Goal: Answer question/provide support: Share knowledge or assist other users

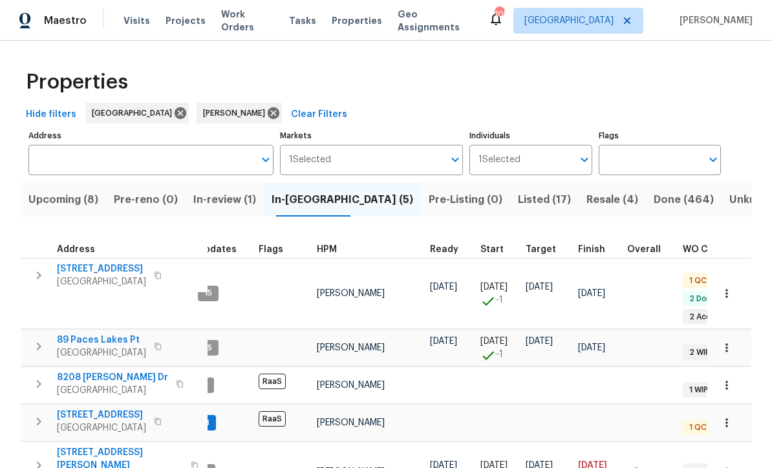
scroll to position [3, 16]
click at [732, 342] on icon "button" at bounding box center [727, 348] width 13 height 13
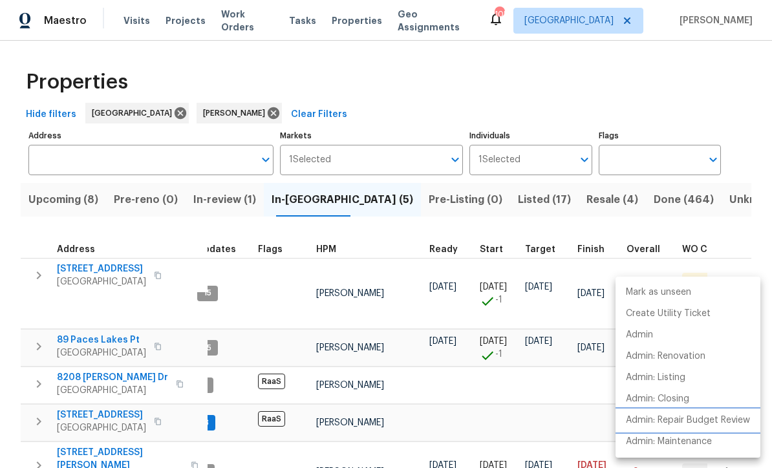
click at [681, 424] on p "Admin: Repair Budget Review" at bounding box center [688, 421] width 124 height 14
click at [281, 76] on div at bounding box center [386, 234] width 772 height 468
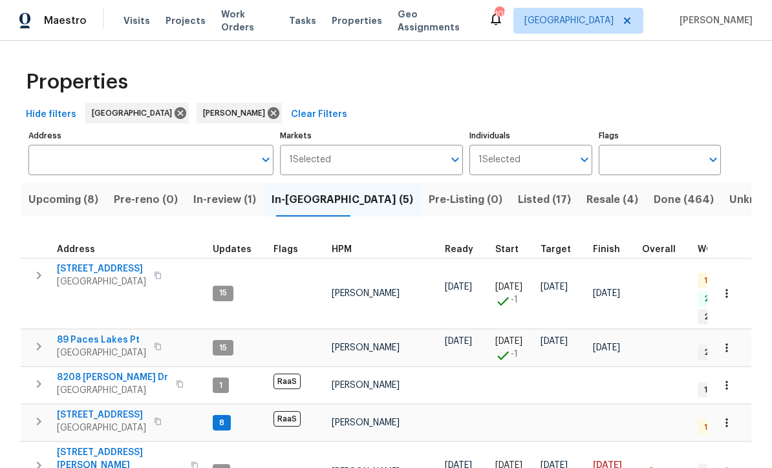
scroll to position [10, 0]
click at [87, 409] on span "[STREET_ADDRESS]" at bounding box center [101, 415] width 89 height 13
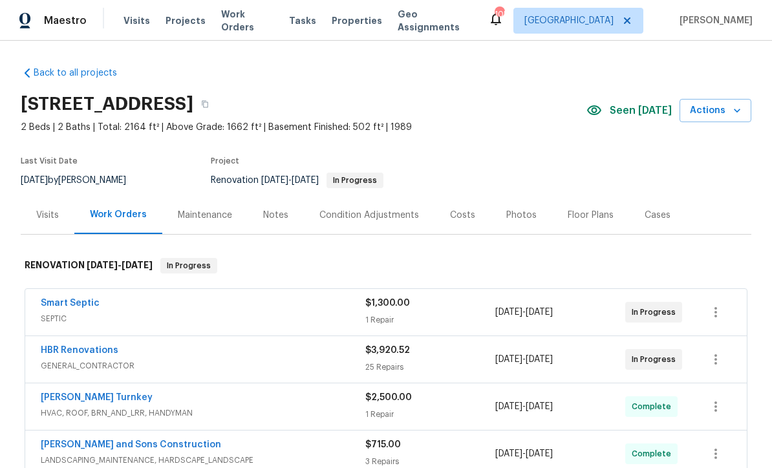
click at [452, 208] on div "Costs" at bounding box center [463, 215] width 56 height 38
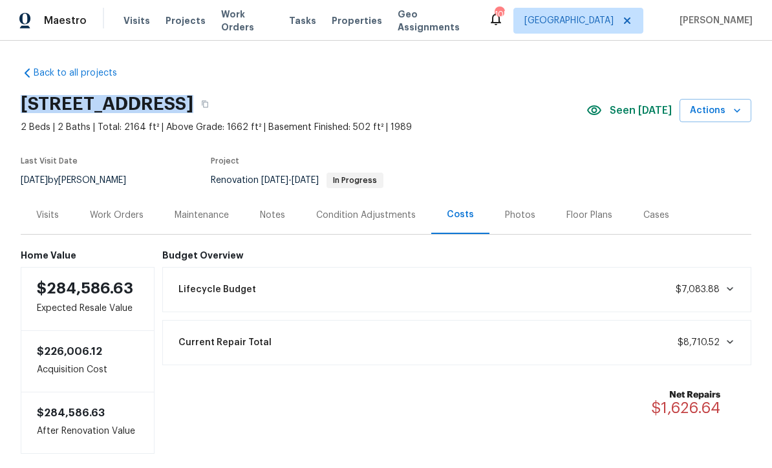
copy div "89 Paces Lakes Pt, Dallas, GA 30157"
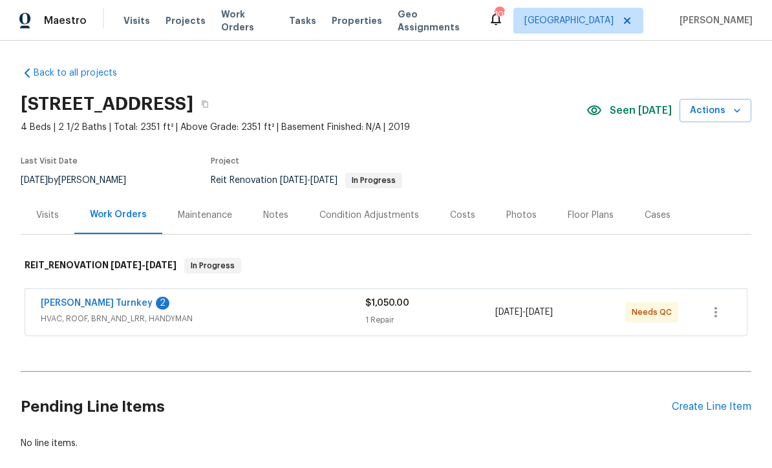
click at [68, 302] on link "[PERSON_NAME] Turnkey" at bounding box center [97, 303] width 112 height 9
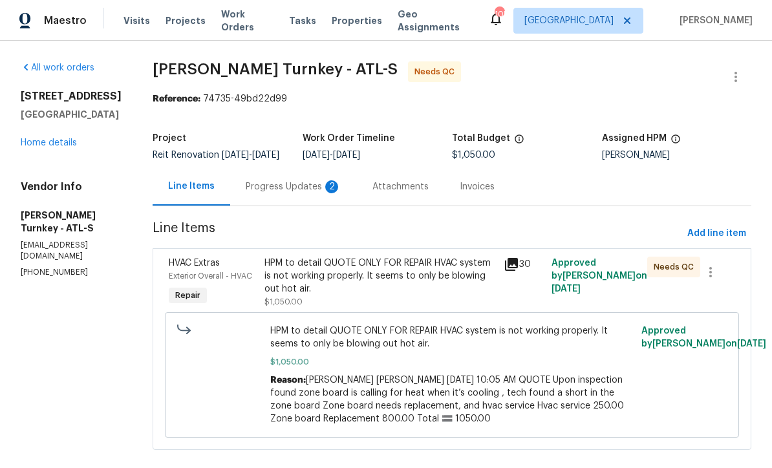
click at [257, 193] on div "Progress Updates 2" at bounding box center [294, 187] width 96 height 13
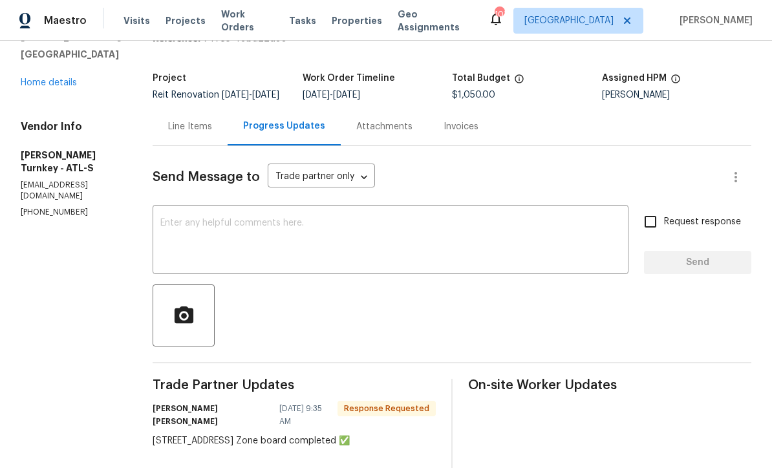
scroll to position [60, 0]
click at [189, 134] on div "Line Items" at bounding box center [190, 127] width 44 height 13
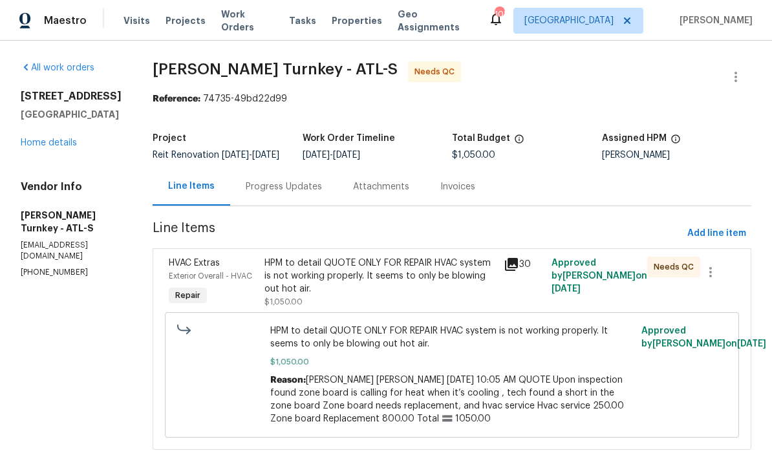
click at [309, 289] on div "HPM to detail QUOTE ONLY FOR REPAIR HVAC system is not working properly. It see…" at bounding box center [381, 276] width 232 height 39
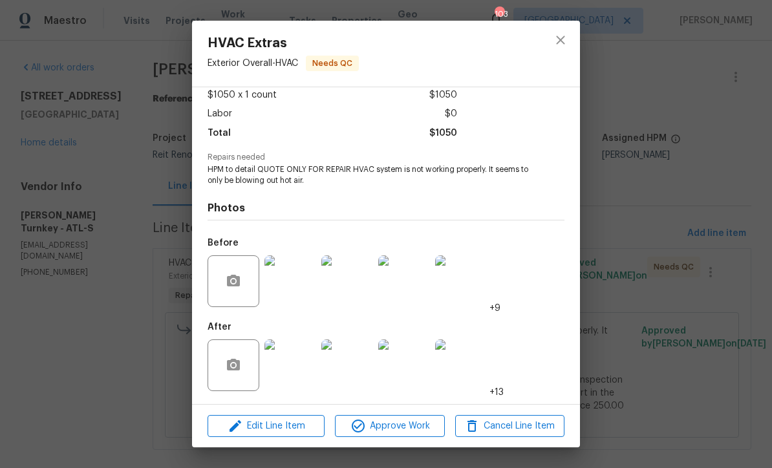
scroll to position [76, 0]
click at [296, 371] on img at bounding box center [291, 366] width 52 height 52
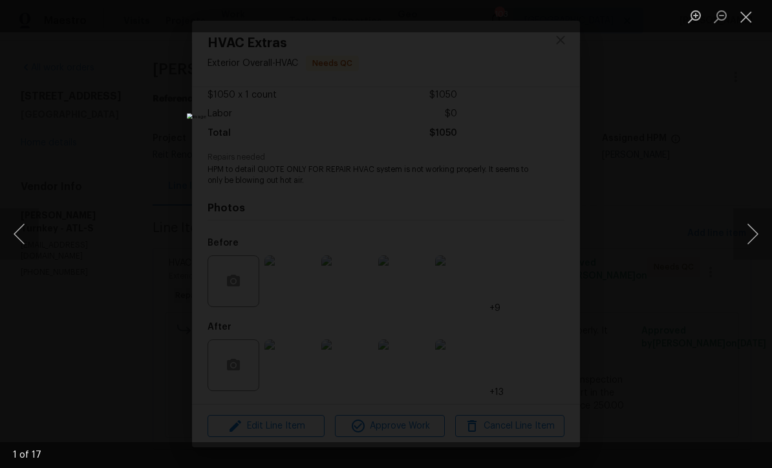
click at [749, 230] on button "Next image" at bounding box center [753, 234] width 39 height 52
click at [749, 229] on button "Next image" at bounding box center [753, 234] width 39 height 52
click at [745, 241] on button "Next image" at bounding box center [753, 234] width 39 height 52
click at [745, 239] on button "Next image" at bounding box center [753, 234] width 39 height 52
click at [744, 235] on button "Next image" at bounding box center [753, 234] width 39 height 52
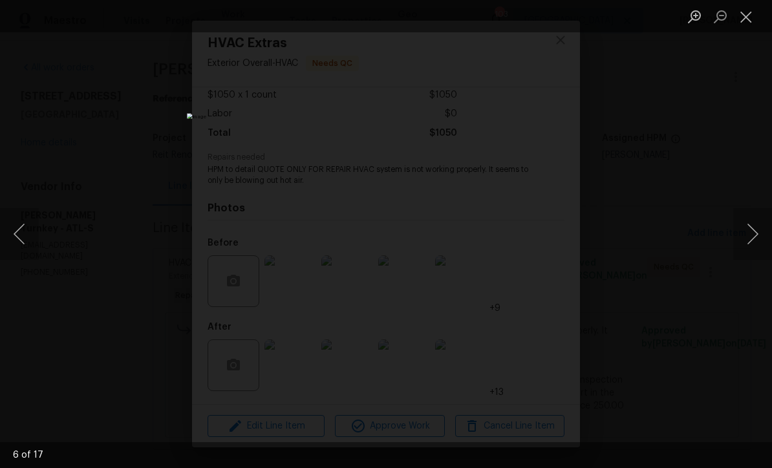
click at [750, 241] on button "Next image" at bounding box center [753, 234] width 39 height 52
click at [748, 224] on button "Next image" at bounding box center [753, 234] width 39 height 52
click at [742, 19] on button "Close lightbox" at bounding box center [747, 16] width 26 height 23
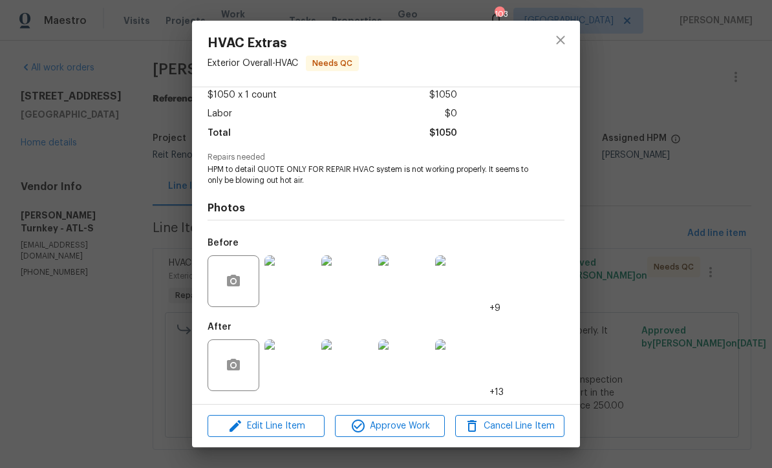
click at [402, 282] on img at bounding box center [404, 282] width 52 height 52
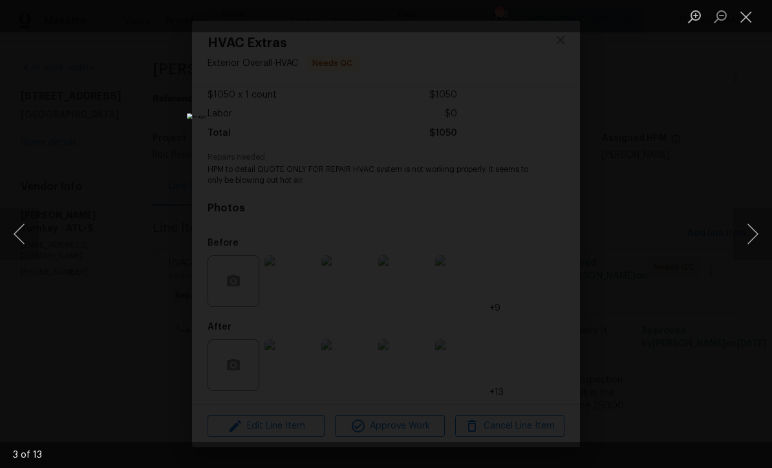
click at [748, 19] on button "Close lightbox" at bounding box center [747, 16] width 26 height 23
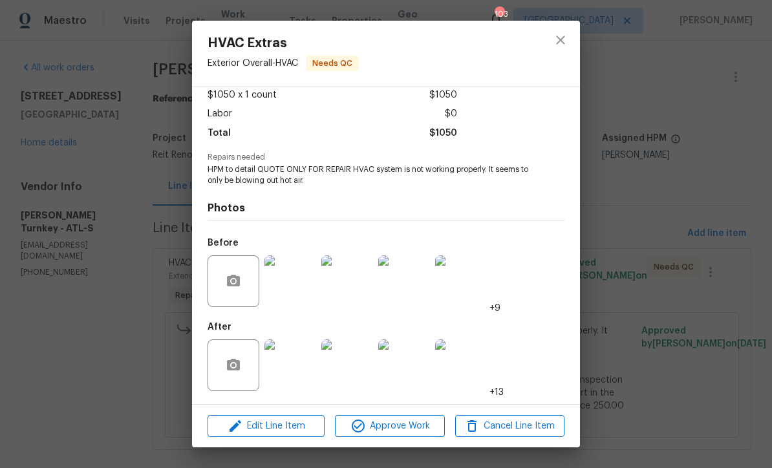
click at [294, 368] on img at bounding box center [291, 366] width 52 height 52
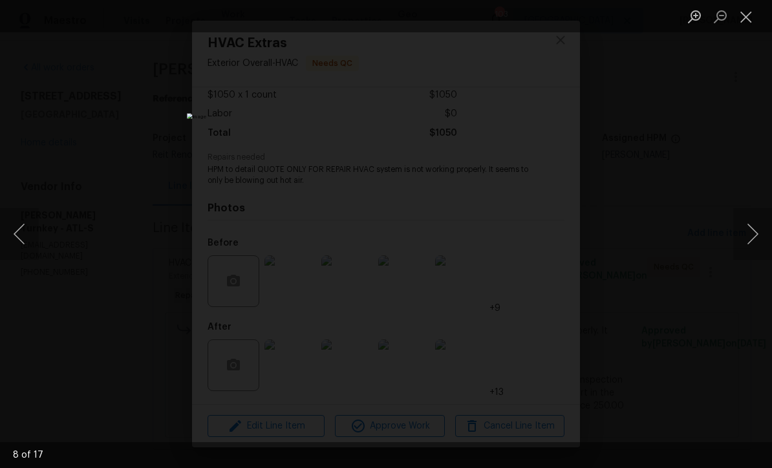
click at [756, 235] on button "Next image" at bounding box center [753, 234] width 39 height 52
click at [755, 232] on button "Next image" at bounding box center [753, 234] width 39 height 52
click at [754, 234] on button "Next image" at bounding box center [753, 234] width 39 height 52
click at [756, 235] on button "Next image" at bounding box center [753, 234] width 39 height 52
click at [755, 235] on button "Next image" at bounding box center [753, 234] width 39 height 52
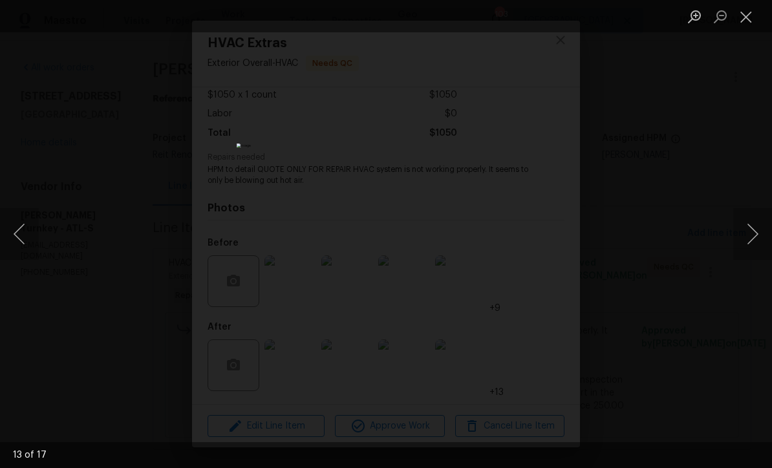
click at [756, 234] on button "Next image" at bounding box center [753, 234] width 39 height 52
click at [756, 235] on button "Next image" at bounding box center [753, 234] width 39 height 52
click at [756, 236] on button "Next image" at bounding box center [753, 234] width 39 height 52
click at [756, 234] on button "Next image" at bounding box center [753, 234] width 39 height 52
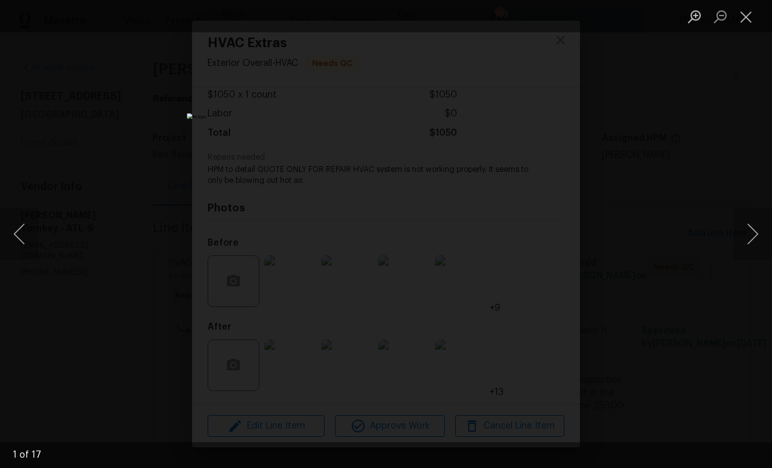
click at [757, 232] on button "Next image" at bounding box center [753, 234] width 39 height 52
click at [754, 234] on button "Next image" at bounding box center [753, 234] width 39 height 52
click at [25, 229] on button "Previous image" at bounding box center [19, 234] width 39 height 52
click at [753, 236] on button "Next image" at bounding box center [753, 234] width 39 height 52
click at [756, 232] on button "Next image" at bounding box center [753, 234] width 39 height 52
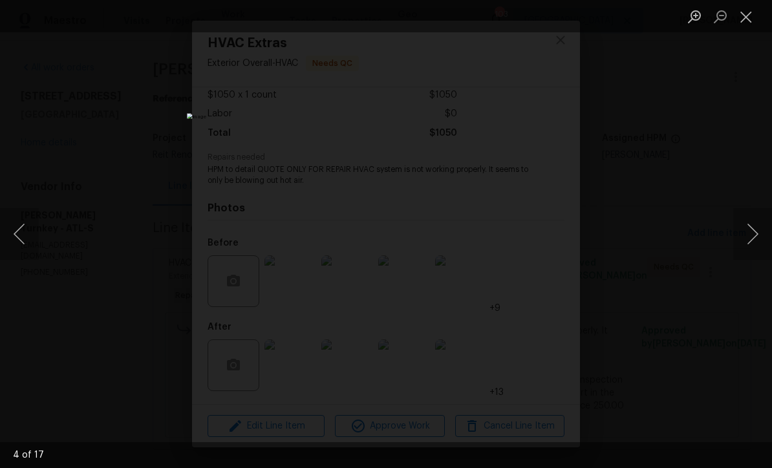
click at [754, 229] on button "Next image" at bounding box center [753, 234] width 39 height 52
click at [755, 232] on button "Next image" at bounding box center [753, 234] width 39 height 52
click at [756, 226] on button "Next image" at bounding box center [753, 234] width 39 height 52
click at [740, 13] on button "Close lightbox" at bounding box center [747, 16] width 26 height 23
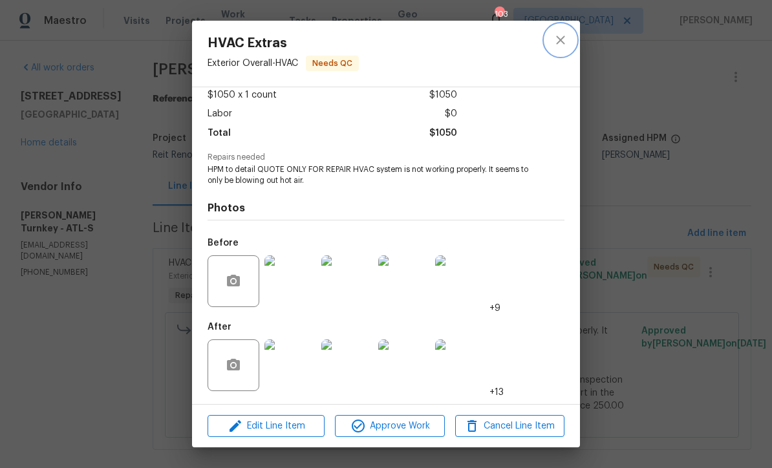
click at [562, 34] on icon "close" at bounding box center [561, 40] width 16 height 16
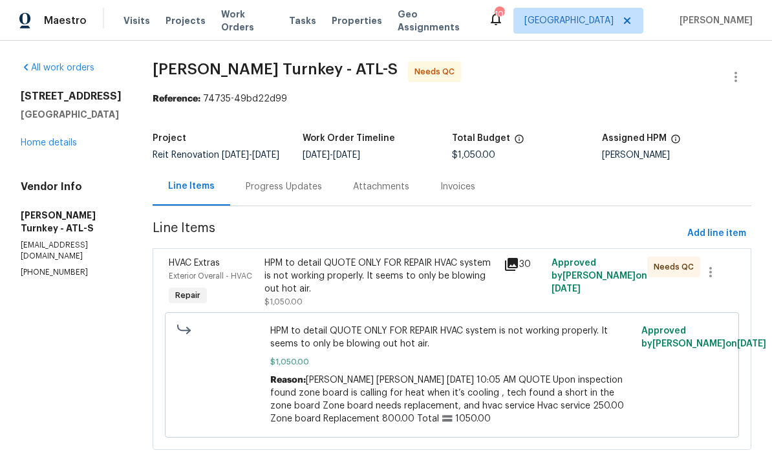
click at [250, 188] on div "Progress Updates" at bounding box center [283, 187] width 107 height 38
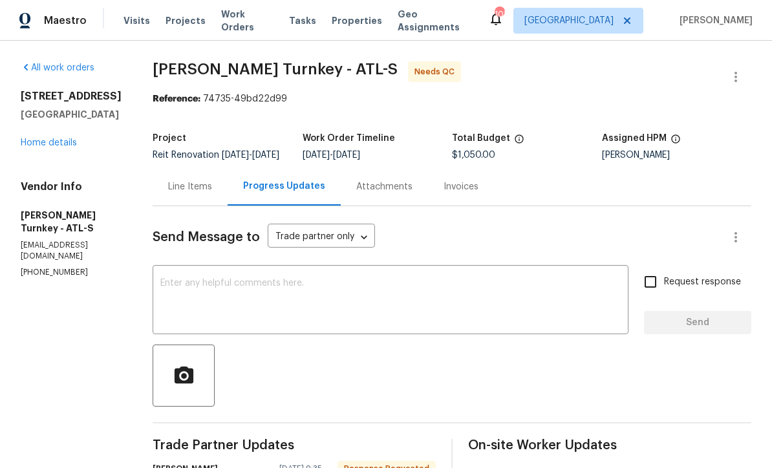
click at [173, 292] on textarea at bounding box center [390, 301] width 461 height 45
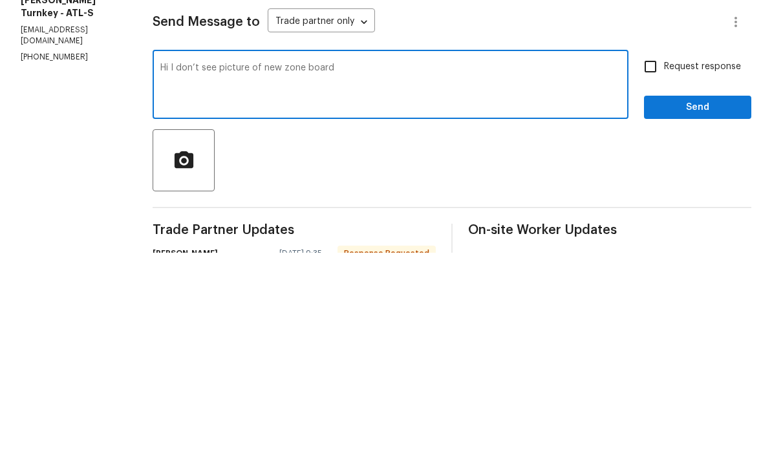
type textarea "Hi I don’t see picture of new zone board"
click at [650, 268] on input "Request response" at bounding box center [650, 281] width 27 height 27
checkbox input "true"
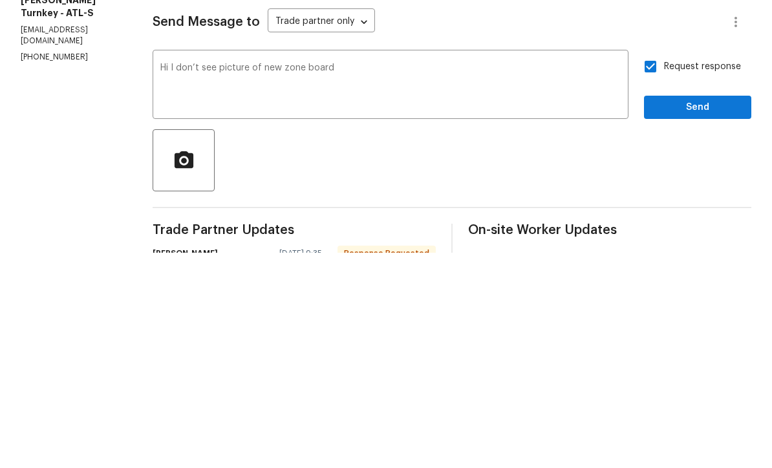
scroll to position [43, 0]
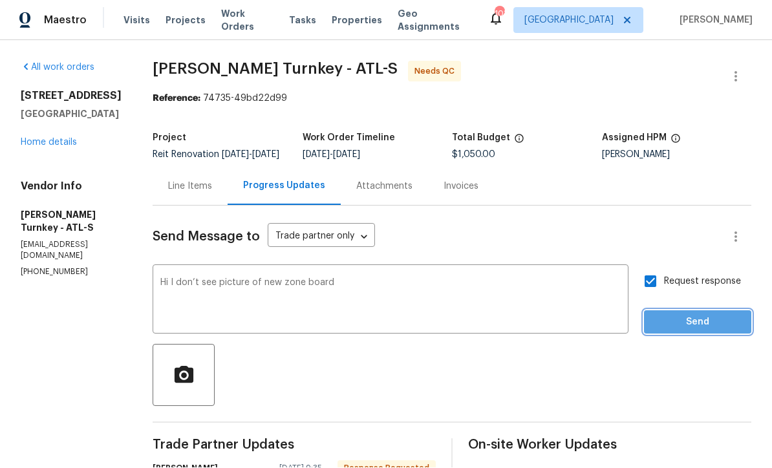
click at [677, 315] on span "Send" at bounding box center [698, 323] width 87 height 16
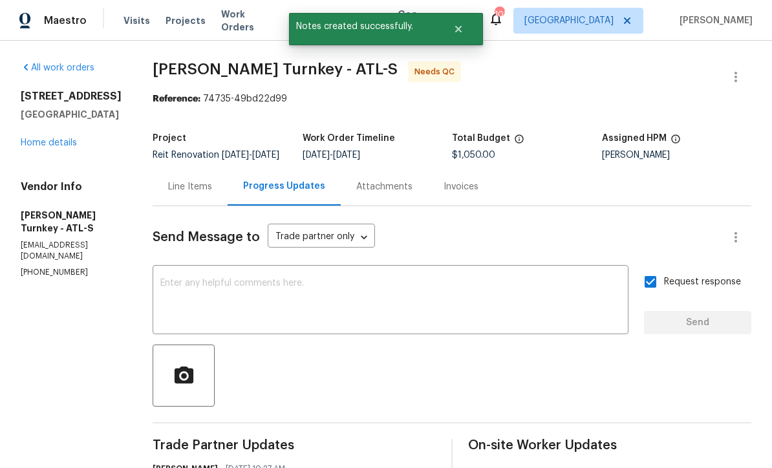
click at [190, 181] on div "Line Items" at bounding box center [190, 187] width 44 height 13
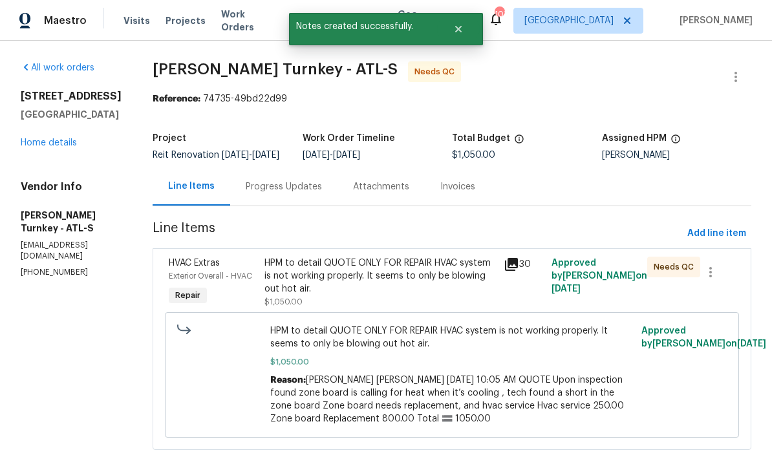
click at [261, 181] on div "Progress Updates" at bounding box center [284, 187] width 76 height 13
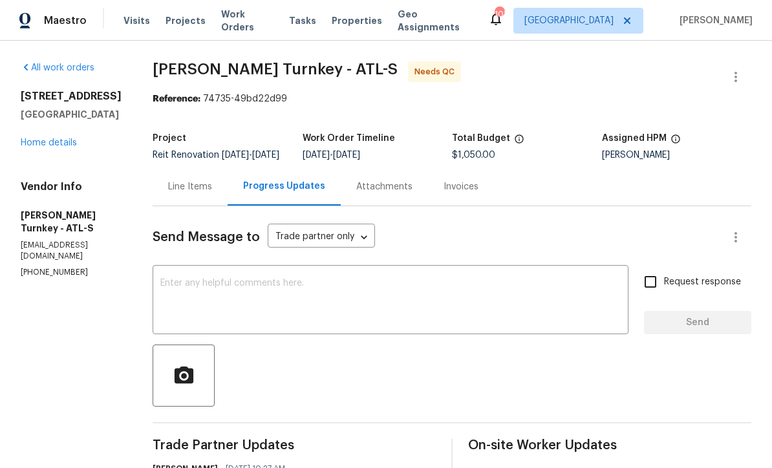
click at [188, 181] on div "Line Items" at bounding box center [190, 187] width 44 height 13
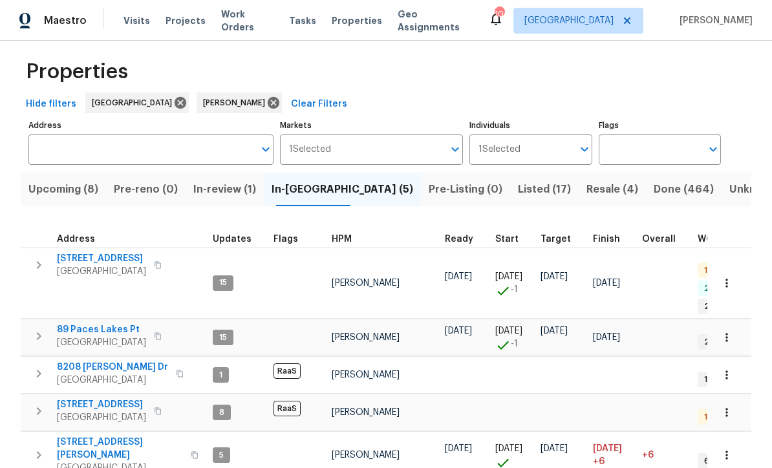
scroll to position [10, 0]
